Goal: Task Accomplishment & Management: Manage account settings

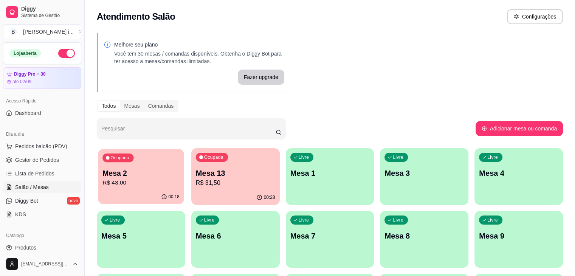
click at [125, 182] on p "R$ 43,00" at bounding box center [140, 182] width 77 height 9
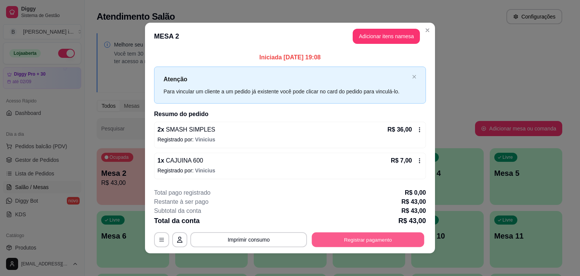
click at [351, 238] on button "Registrar pagamento" at bounding box center [368, 239] width 113 height 15
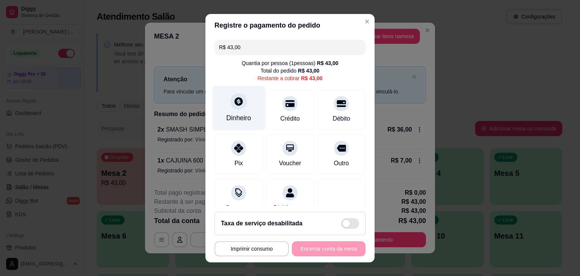
click at [233, 106] on div at bounding box center [239, 101] width 17 height 17
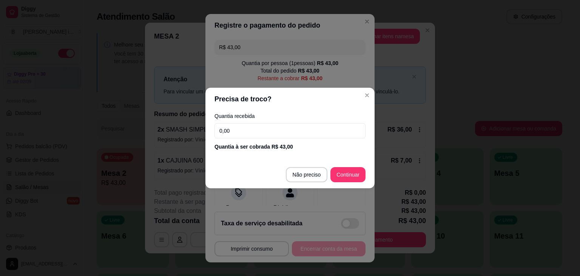
click at [290, 131] on input "0,00" at bounding box center [290, 130] width 151 height 15
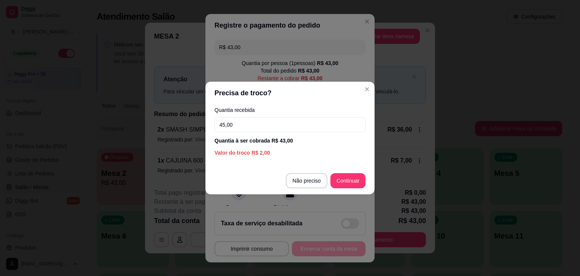
type input "45,00"
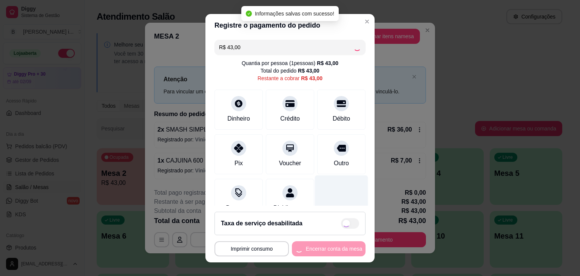
type input "R$ 0,00"
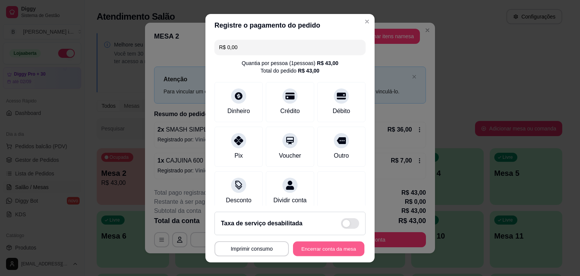
click at [321, 243] on button "Encerrar conta da mesa" at bounding box center [328, 248] width 71 height 15
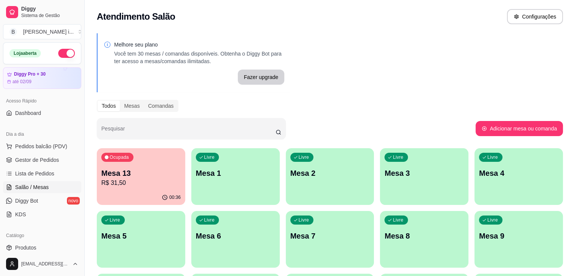
click at [101, 192] on div "00:36" at bounding box center [141, 197] width 88 height 15
click at [40, 159] on span "Gestor de Pedidos" at bounding box center [37, 160] width 44 height 8
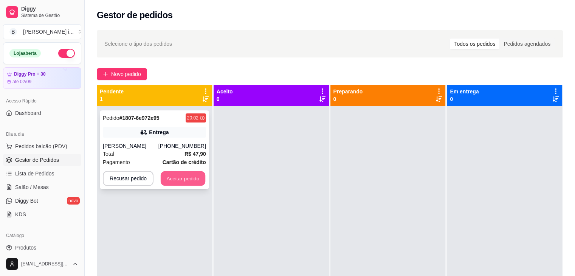
click at [186, 183] on button "Aceitar pedido" at bounding box center [183, 178] width 45 height 15
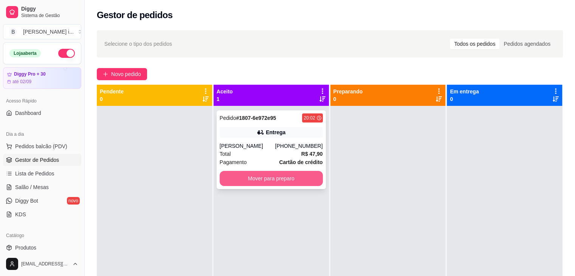
click at [314, 180] on button "Mover para preparo" at bounding box center [271, 178] width 103 height 15
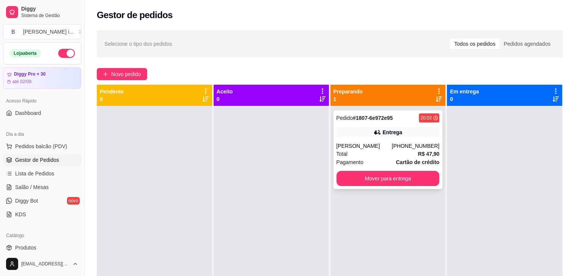
click at [376, 124] on div "Pedido # 1807-6e972e95 20:02 [PERSON_NAME] [PHONE_NUMBER] Total R$ 47,90 Pagame…" at bounding box center [387, 149] width 109 height 79
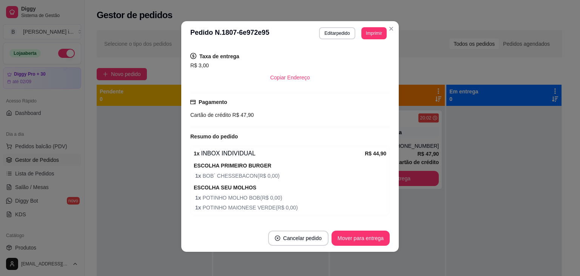
scroll to position [181, 0]
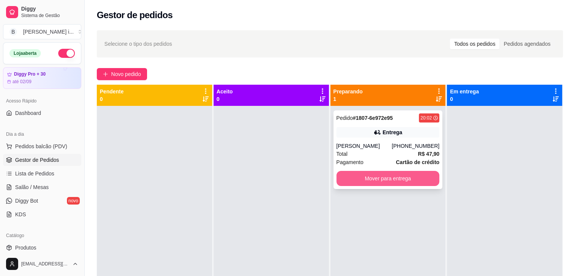
click at [405, 177] on button "Mover para entrega" at bounding box center [387, 178] width 103 height 15
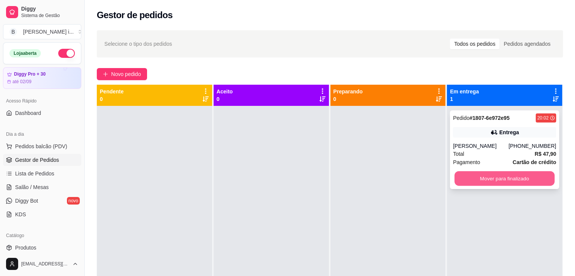
click at [462, 179] on button "Mover para finalizado" at bounding box center [504, 178] width 100 height 15
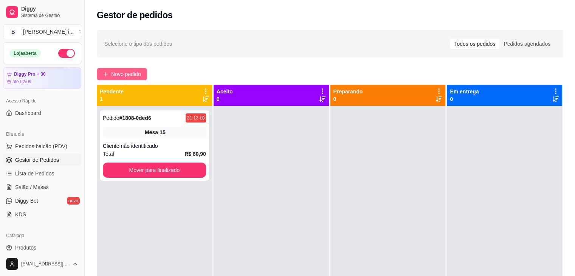
click at [139, 77] on span "Novo pedido" at bounding box center [126, 74] width 30 height 8
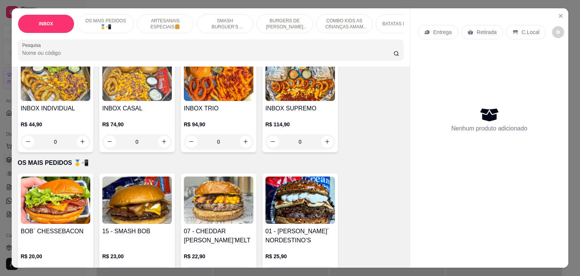
scroll to position [151, 0]
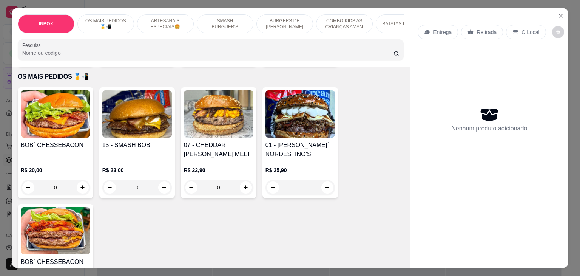
click at [49, 138] on img at bounding box center [56, 113] width 70 height 47
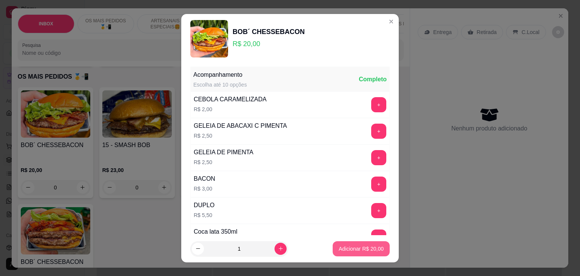
click at [361, 245] on p "Adicionar R$ 20,00" at bounding box center [361, 249] width 45 height 8
type input "1"
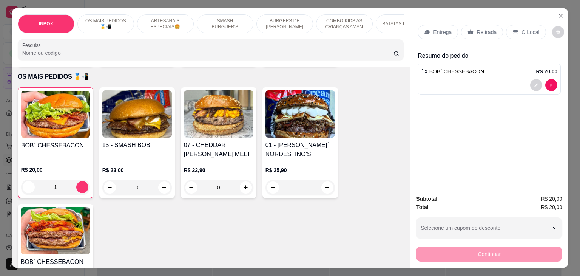
click at [479, 28] on p "Retirada" at bounding box center [487, 32] width 20 height 8
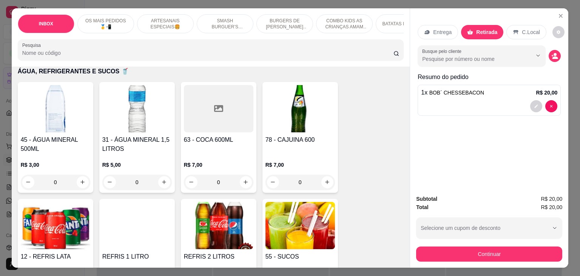
scroll to position [1398, 0]
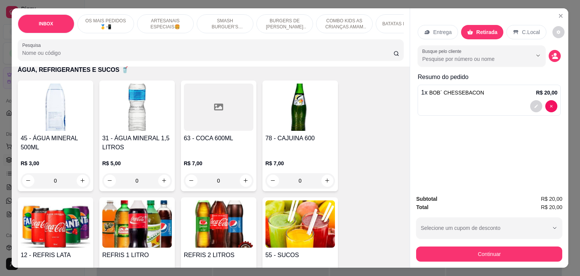
click at [68, 206] on img at bounding box center [56, 223] width 70 height 47
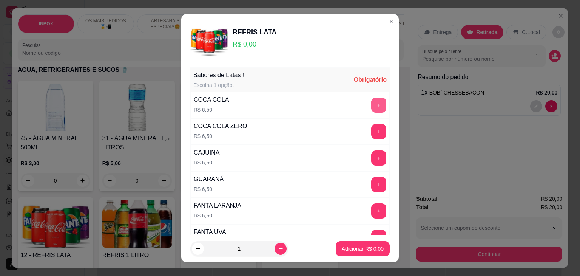
click at [371, 106] on button "+" at bounding box center [378, 104] width 15 height 15
click at [342, 246] on p "Adicionar R$ 6,50" at bounding box center [363, 249] width 42 height 8
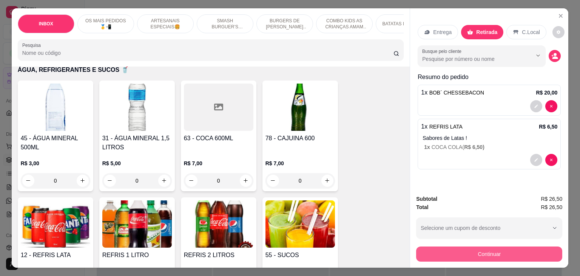
click at [449, 255] on button "Continuar" at bounding box center [489, 253] width 146 height 15
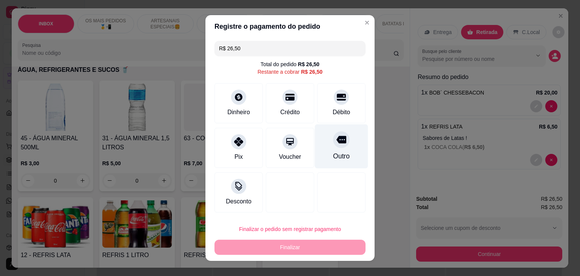
click at [333, 156] on div "Outro" at bounding box center [341, 156] width 17 height 10
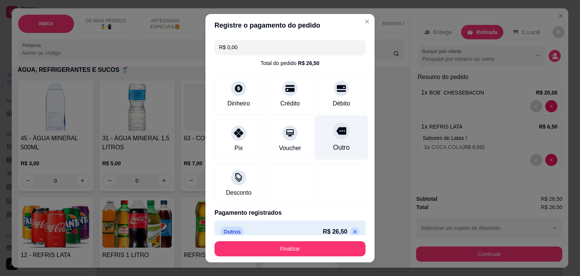
type input "R$ 0,00"
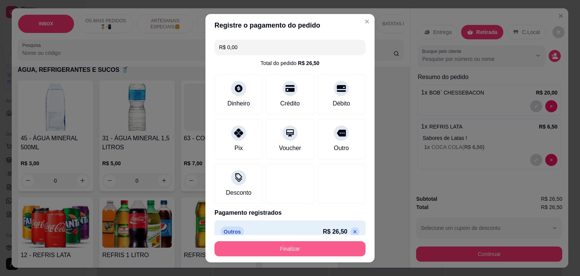
click at [281, 251] on button "Finalizar" at bounding box center [290, 248] width 151 height 15
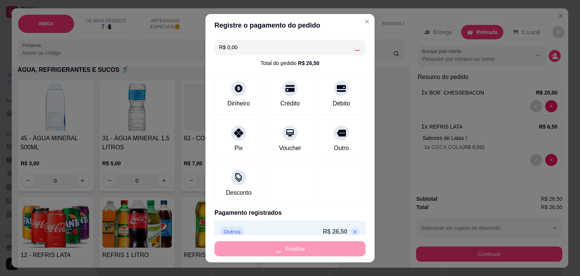
type input "0"
type input "-R$ 26,50"
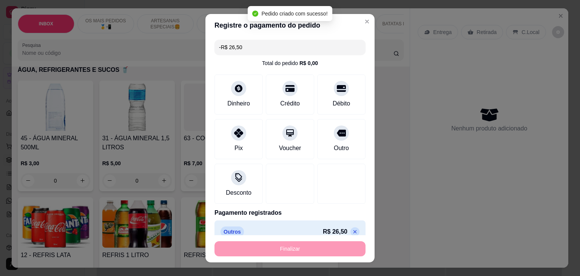
scroll to position [1397, 0]
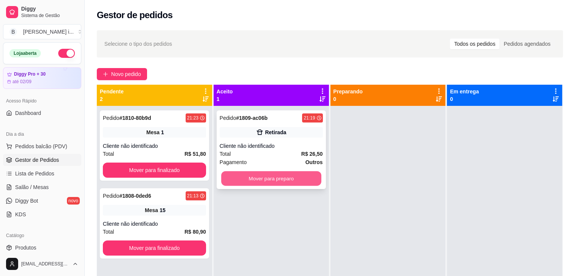
click at [271, 176] on button "Mover para preparo" at bounding box center [271, 178] width 100 height 15
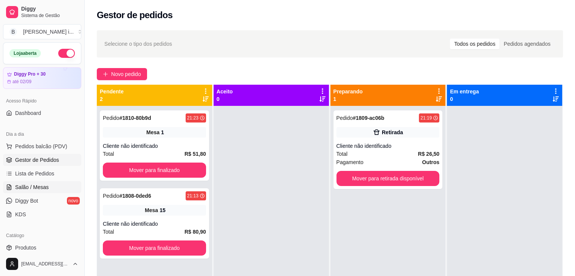
click at [39, 186] on span "Salão / Mesas" at bounding box center [32, 187] width 34 height 8
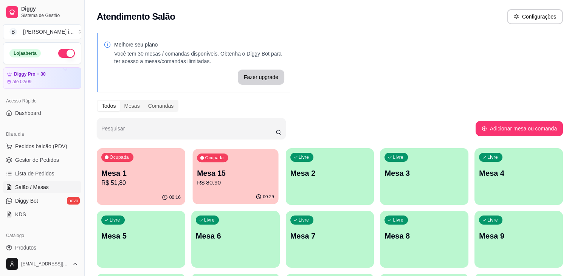
click at [197, 183] on p "R$ 80,90" at bounding box center [235, 182] width 77 height 9
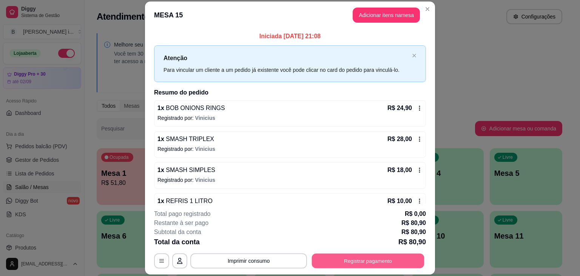
click at [340, 264] on button "Registrar pagamento" at bounding box center [368, 261] width 113 height 15
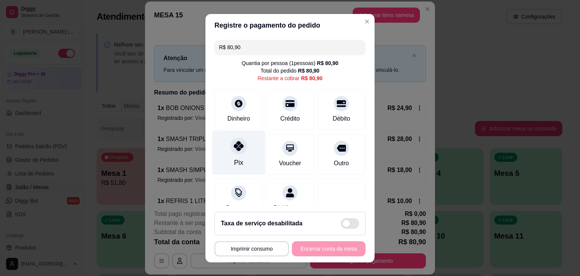
click at [236, 150] on icon at bounding box center [239, 146] width 10 height 10
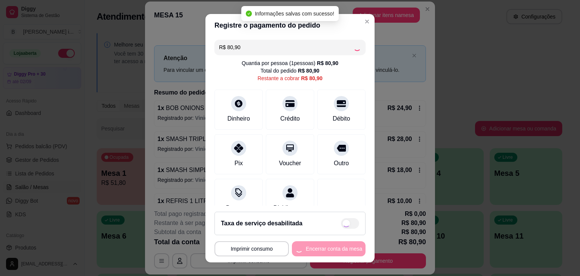
type input "R$ 0,00"
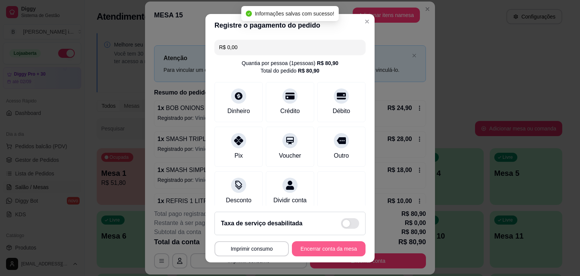
click at [297, 250] on button "Encerrar conta da mesa" at bounding box center [329, 248] width 74 height 15
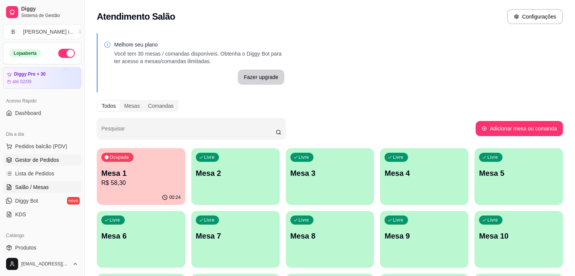
click at [36, 158] on span "Gestor de Pedidos" at bounding box center [37, 160] width 44 height 8
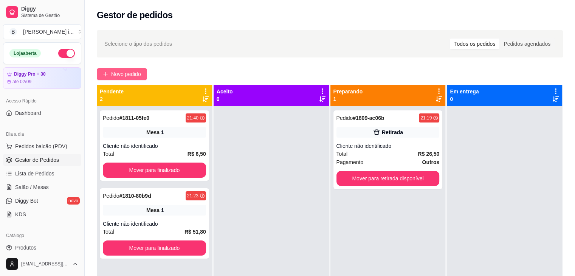
click at [141, 75] on span "Novo pedido" at bounding box center [126, 74] width 30 height 8
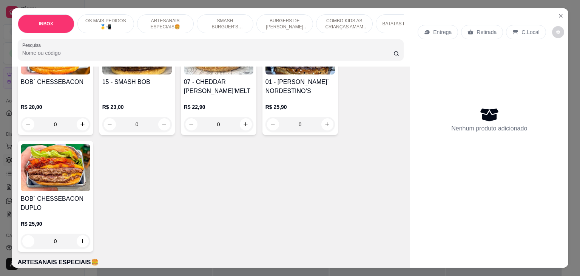
scroll to position [227, 0]
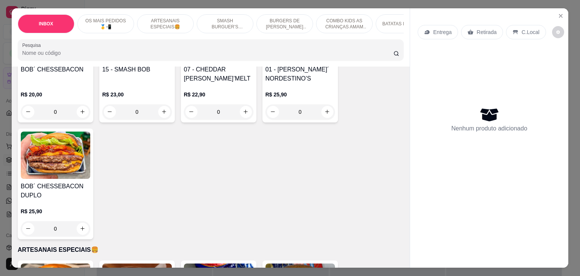
click at [299, 83] on div "R$ 25,90 0" at bounding box center [301, 101] width 70 height 36
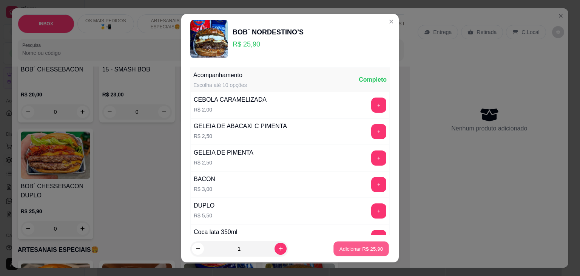
click at [350, 248] on p "Adicionar R$ 25,90" at bounding box center [362, 248] width 44 height 7
type input "1"
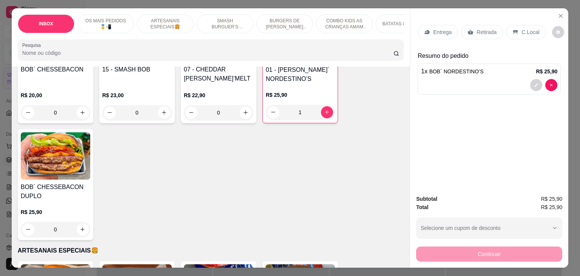
click at [533, 88] on div "1 x BOB´ NORDESTINO’S R$ 25,90" at bounding box center [489, 78] width 143 height 31
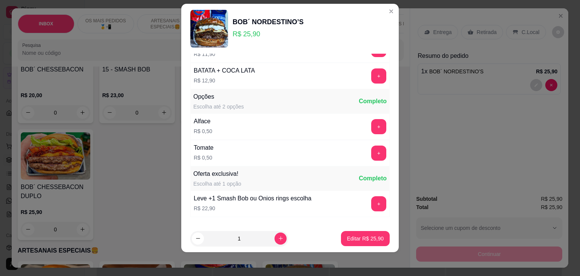
scroll to position [303, 0]
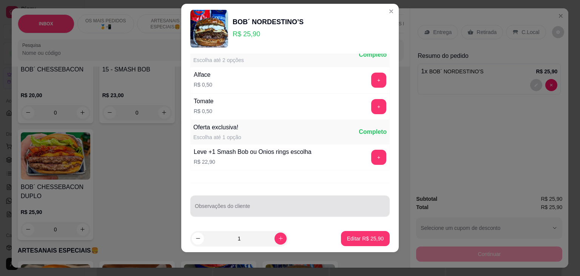
click at [225, 211] on div "Observações do cliente" at bounding box center [290, 205] width 200 height 21
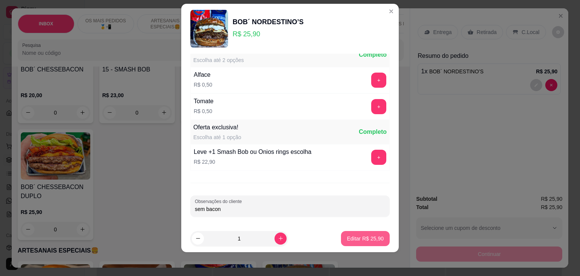
type input "sem bacon"
click at [352, 231] on button "Editar R$ 25,90" at bounding box center [365, 238] width 49 height 15
type input "0"
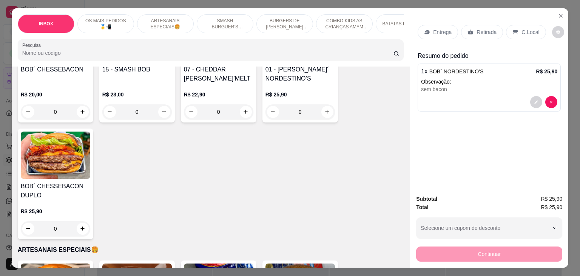
click at [526, 32] on p "C.Local" at bounding box center [531, 32] width 18 height 8
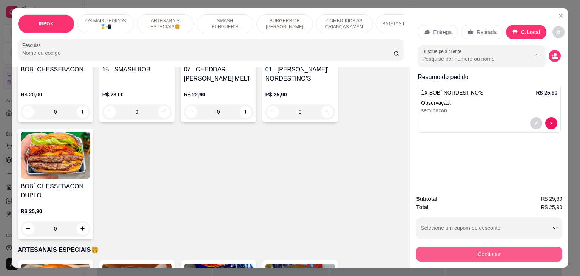
click at [512, 246] on button "Continuar" at bounding box center [489, 253] width 146 height 15
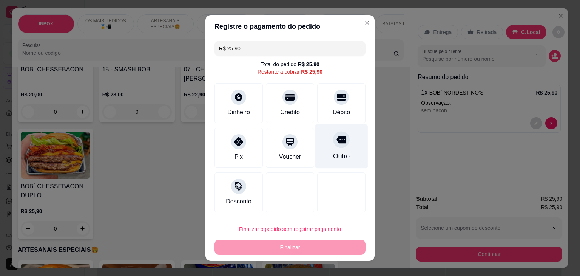
click at [337, 139] on icon at bounding box center [342, 140] width 10 height 8
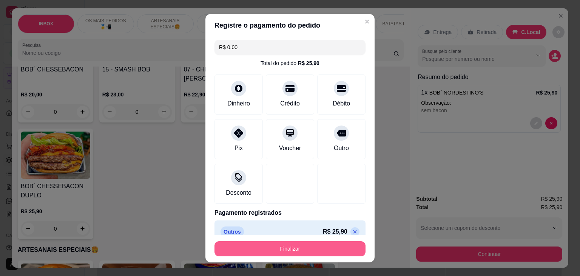
click at [317, 247] on button "Finalizar" at bounding box center [290, 248] width 151 height 15
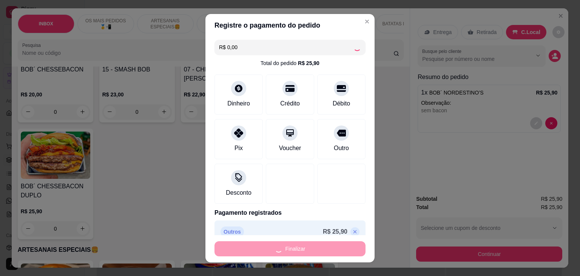
type input "-R$ 25,90"
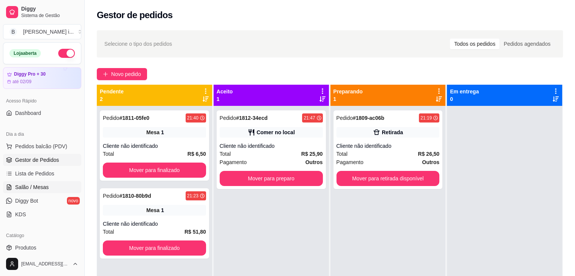
click at [38, 189] on span "Salão / Mesas" at bounding box center [32, 187] width 34 height 8
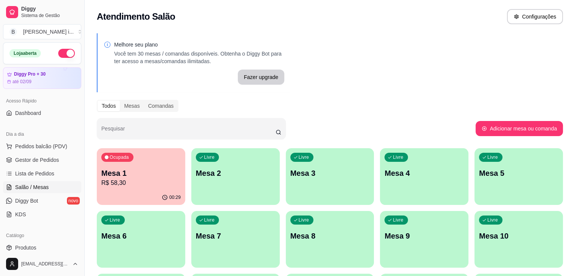
click at [169, 178] on div "Ocupada Mesa 1 R$ 58,30" at bounding box center [141, 169] width 88 height 42
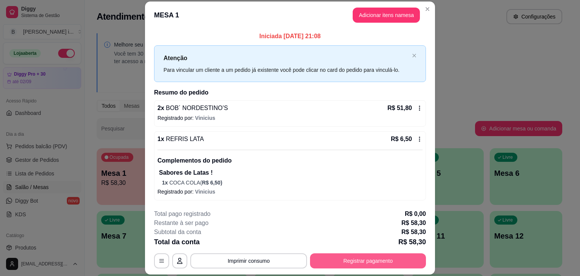
click at [370, 264] on button "Registrar pagamento" at bounding box center [368, 260] width 116 height 15
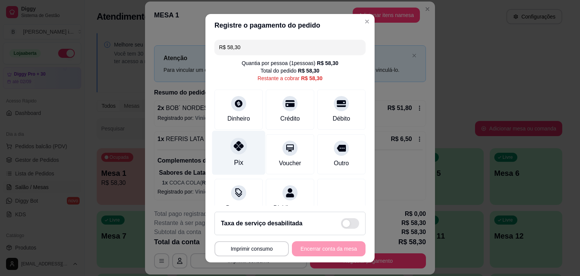
click at [225, 161] on div "Pix" at bounding box center [238, 152] width 53 height 44
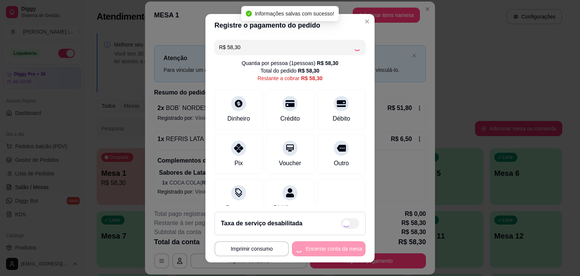
type input "R$ 0,00"
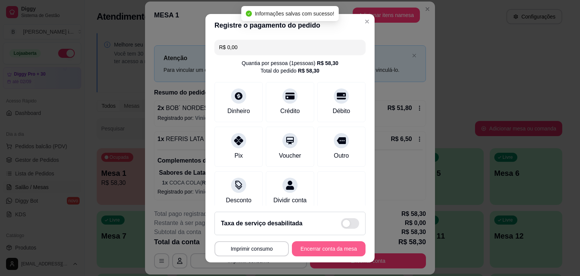
click at [325, 248] on button "Encerrar conta da mesa" at bounding box center [329, 248] width 74 height 15
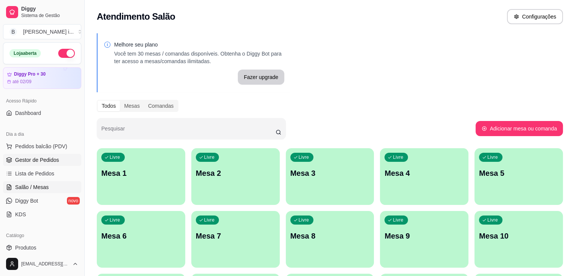
click at [33, 159] on span "Gestor de Pedidos" at bounding box center [37, 160] width 44 height 8
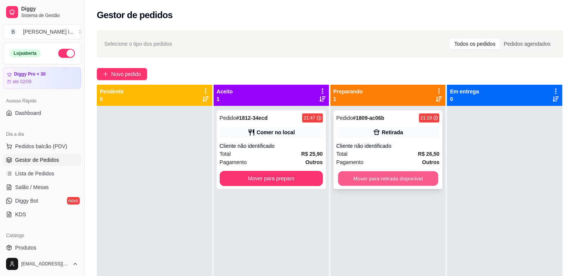
click at [398, 171] on button "Mover para retirada disponível" at bounding box center [388, 178] width 100 height 15
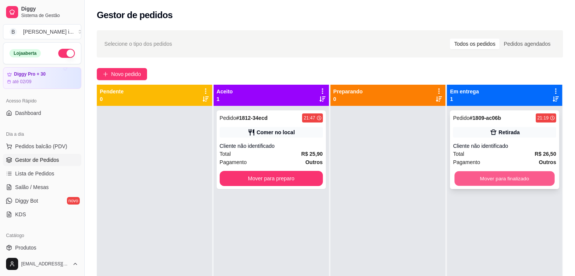
click at [518, 180] on button "Mover para finalizado" at bounding box center [504, 178] width 100 height 15
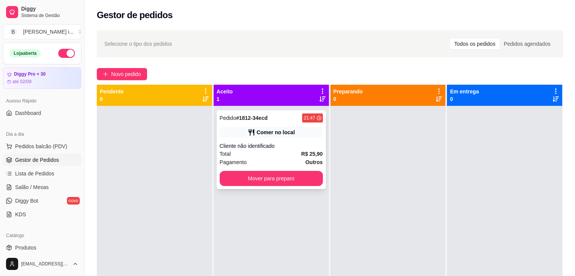
click at [294, 147] on div "Cliente não identificado" at bounding box center [271, 146] width 103 height 8
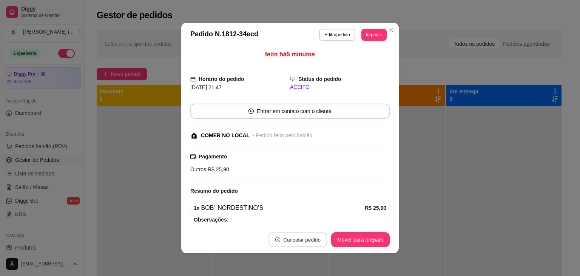
click at [295, 243] on button "Cancelar pedido" at bounding box center [298, 239] width 59 height 15
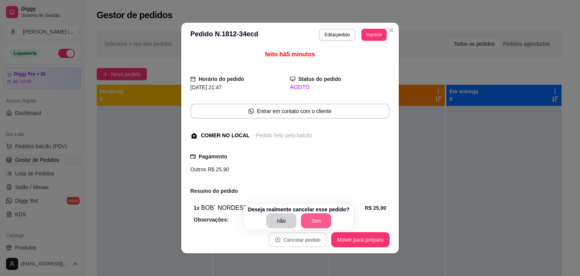
click at [316, 220] on button "Sim" at bounding box center [316, 220] width 30 height 15
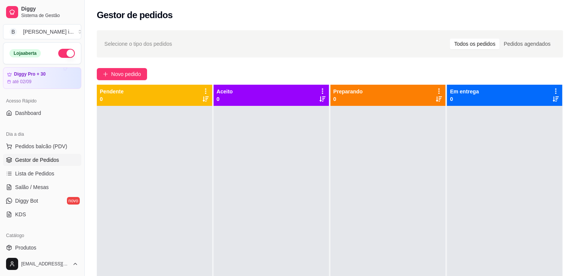
click at [368, 210] on div at bounding box center [387, 244] width 115 height 276
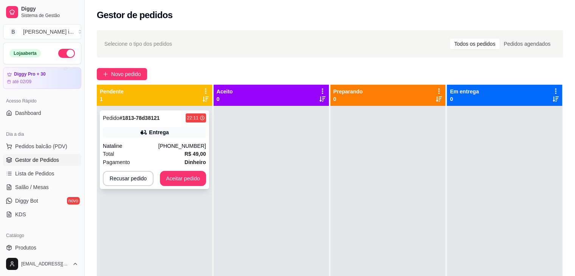
click at [144, 129] on icon at bounding box center [144, 132] width 8 height 8
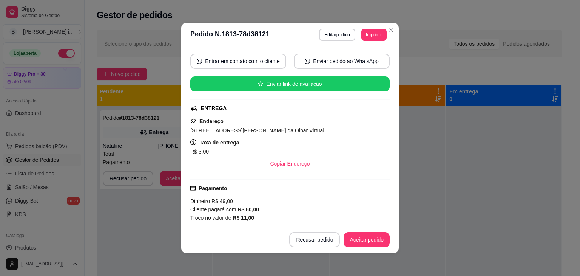
scroll to position [76, 0]
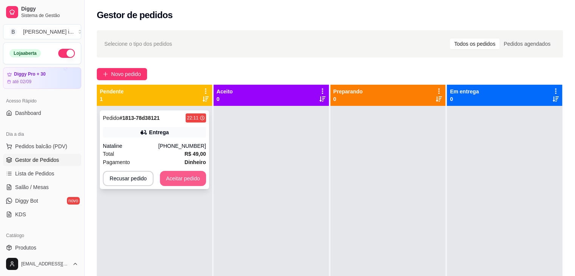
click at [187, 174] on button "Aceitar pedido" at bounding box center [183, 178] width 46 height 15
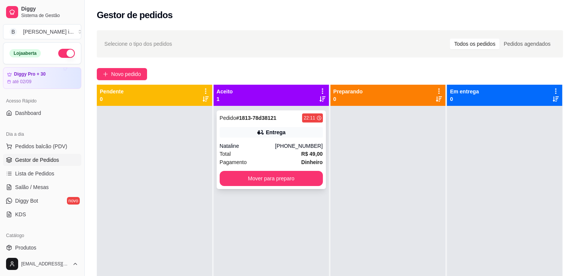
click at [260, 186] on div "Pedido # 1813-78d38121 22:11 Entrega Nataline [PHONE_NUMBER] Total R$ 49,00 Pag…" at bounding box center [271, 149] width 109 height 79
click at [327, 146] on div "Aceito 1 Pedido # 1813-78d38121 22:11 Entrega Nataline [PHONE_NUMBER] Total R$ …" at bounding box center [272, 223] width 117 height 276
click at [306, 145] on div "[PHONE_NUMBER]" at bounding box center [299, 146] width 48 height 8
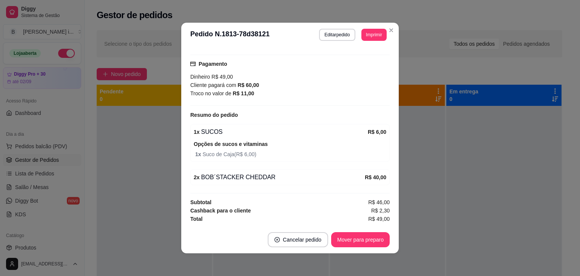
scroll to position [199, 0]
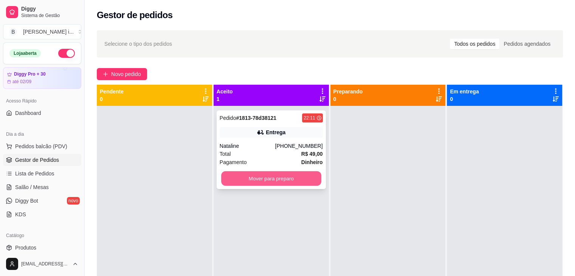
click at [295, 176] on button "Mover para preparo" at bounding box center [271, 178] width 100 height 15
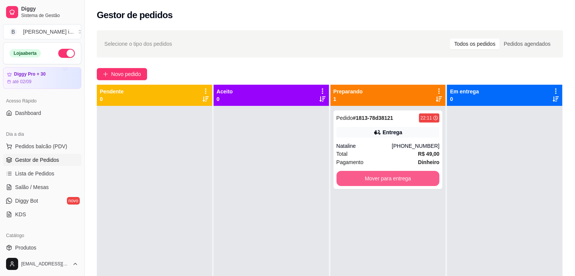
click at [403, 178] on button "Mover para entrega" at bounding box center [387, 178] width 103 height 15
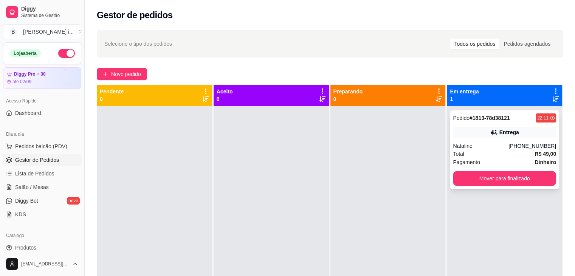
click at [506, 140] on div "Pedido # 1813-78d38121 22:11 Entrega Nataline [PHONE_NUMBER] Total R$ 49,00 Pag…" at bounding box center [504, 149] width 109 height 79
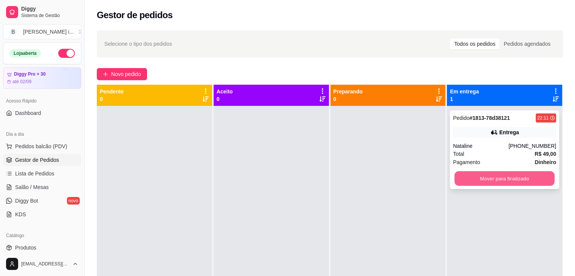
click at [508, 171] on div "Mover para finalizado" at bounding box center [504, 178] width 103 height 15
click at [486, 179] on button "Mover para finalizado" at bounding box center [504, 178] width 100 height 15
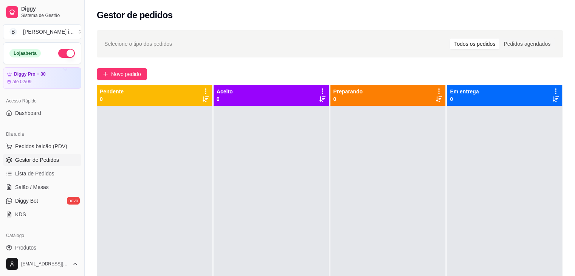
click at [66, 54] on button "button" at bounding box center [66, 53] width 17 height 9
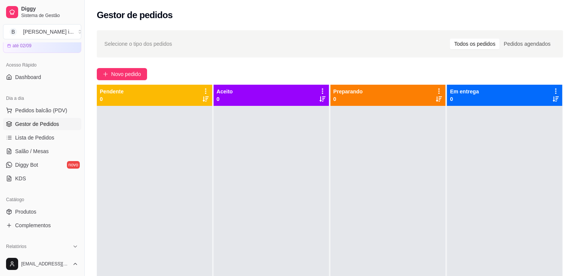
scroll to position [76, 0]
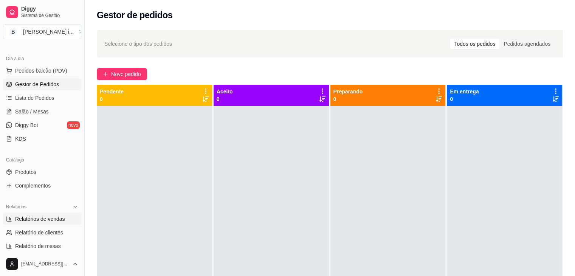
click at [49, 224] on link "Relatórios de vendas" at bounding box center [42, 219] width 78 height 12
select select "ALL"
select select "0"
